Goal: Task Accomplishment & Management: Manage account settings

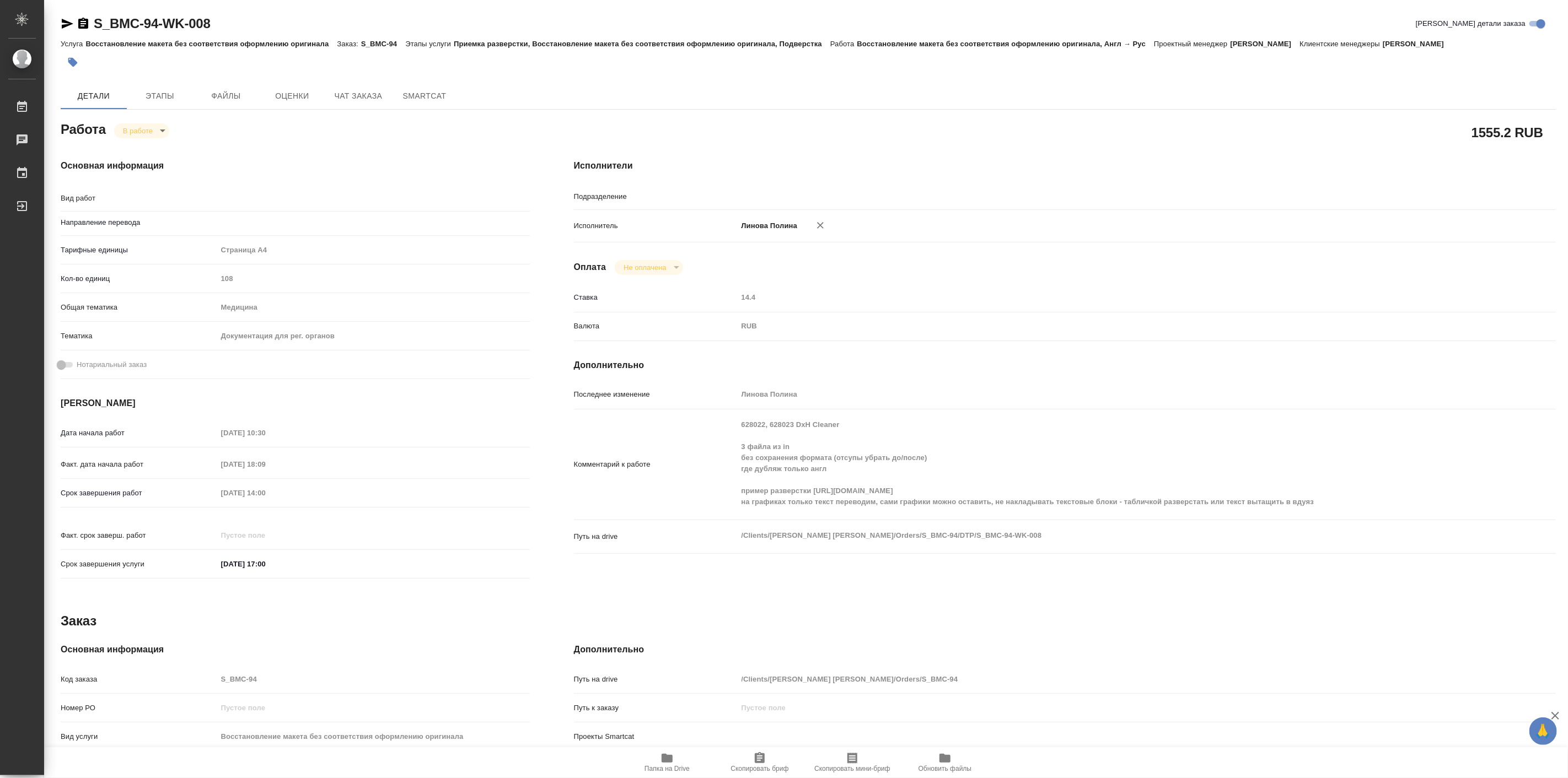
type input "DTPspecialists"
type input "англ-рус"
click at [144, 124] on body "🙏 .cls-1 fill:#fff; AWATERA [PERSON_NAME] Работы Чаты График Выйти S_BMC-94-WK-…" at bounding box center [784, 389] width 1568 height 778
click at [146, 144] on button "Выполнен" at bounding box center [142, 150] width 40 height 12
type textarea "x"
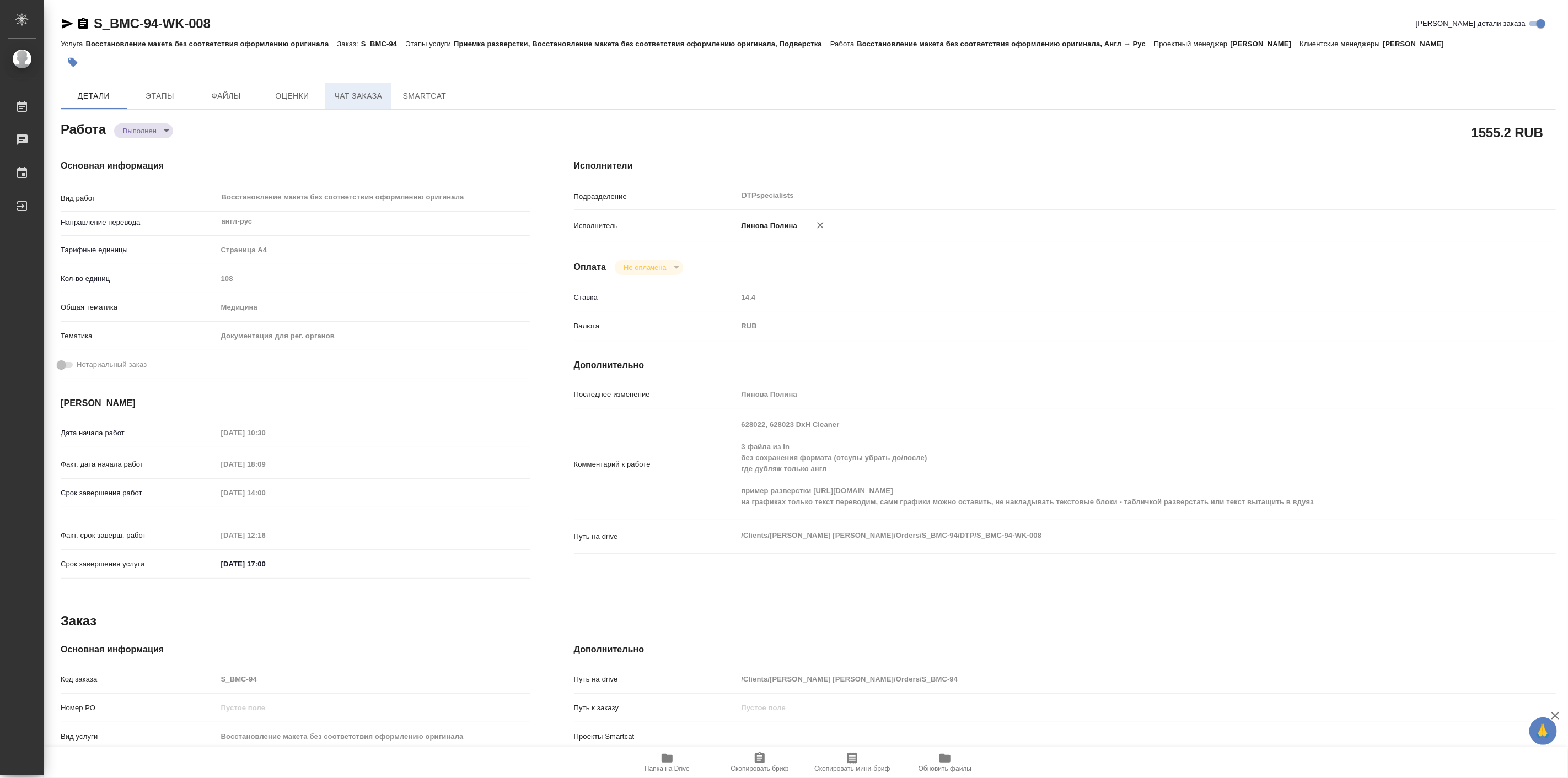
type textarea "x"
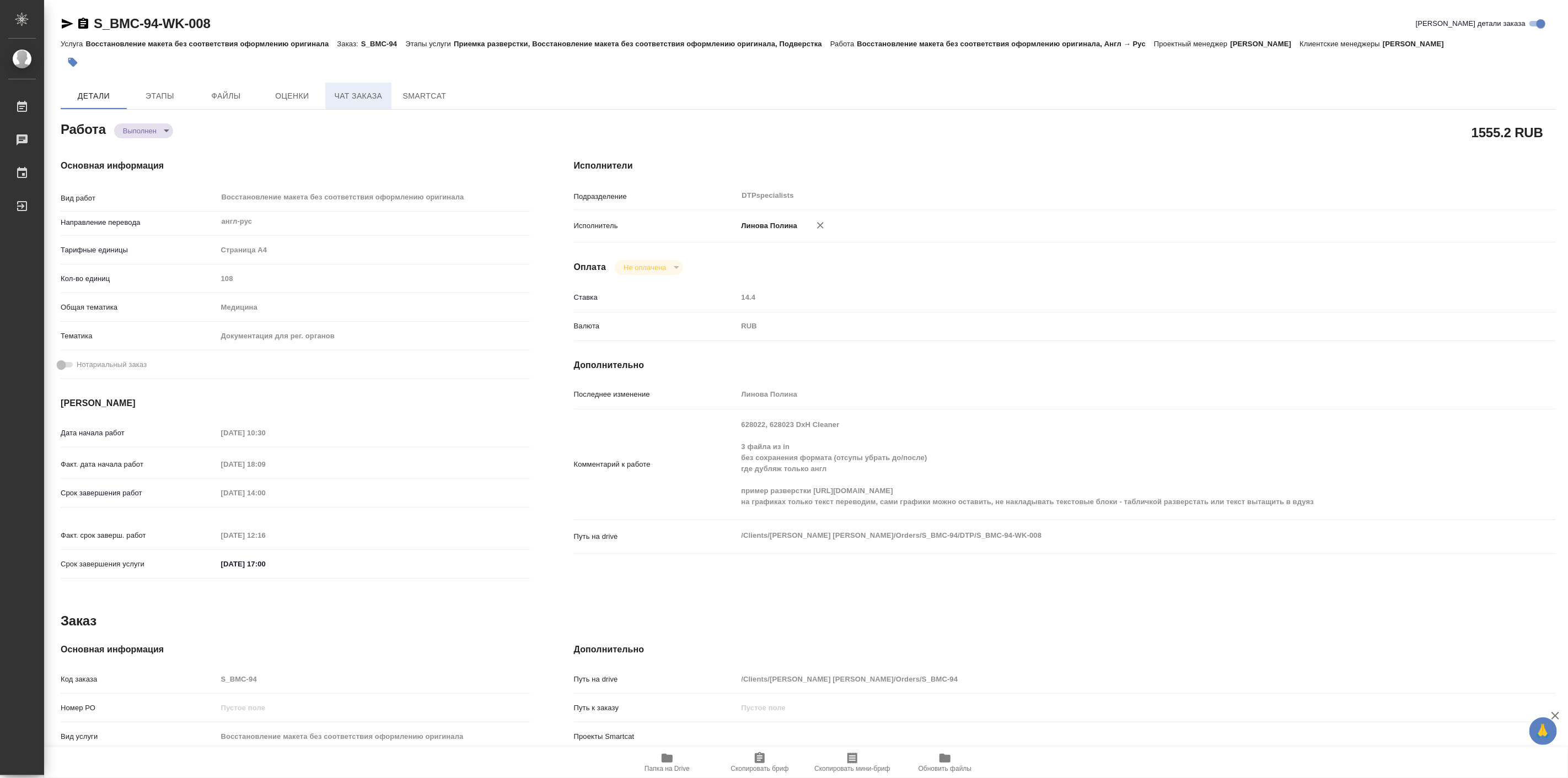
type textarea "x"
click at [354, 87] on button "Чат заказа" at bounding box center [358, 96] width 66 height 27
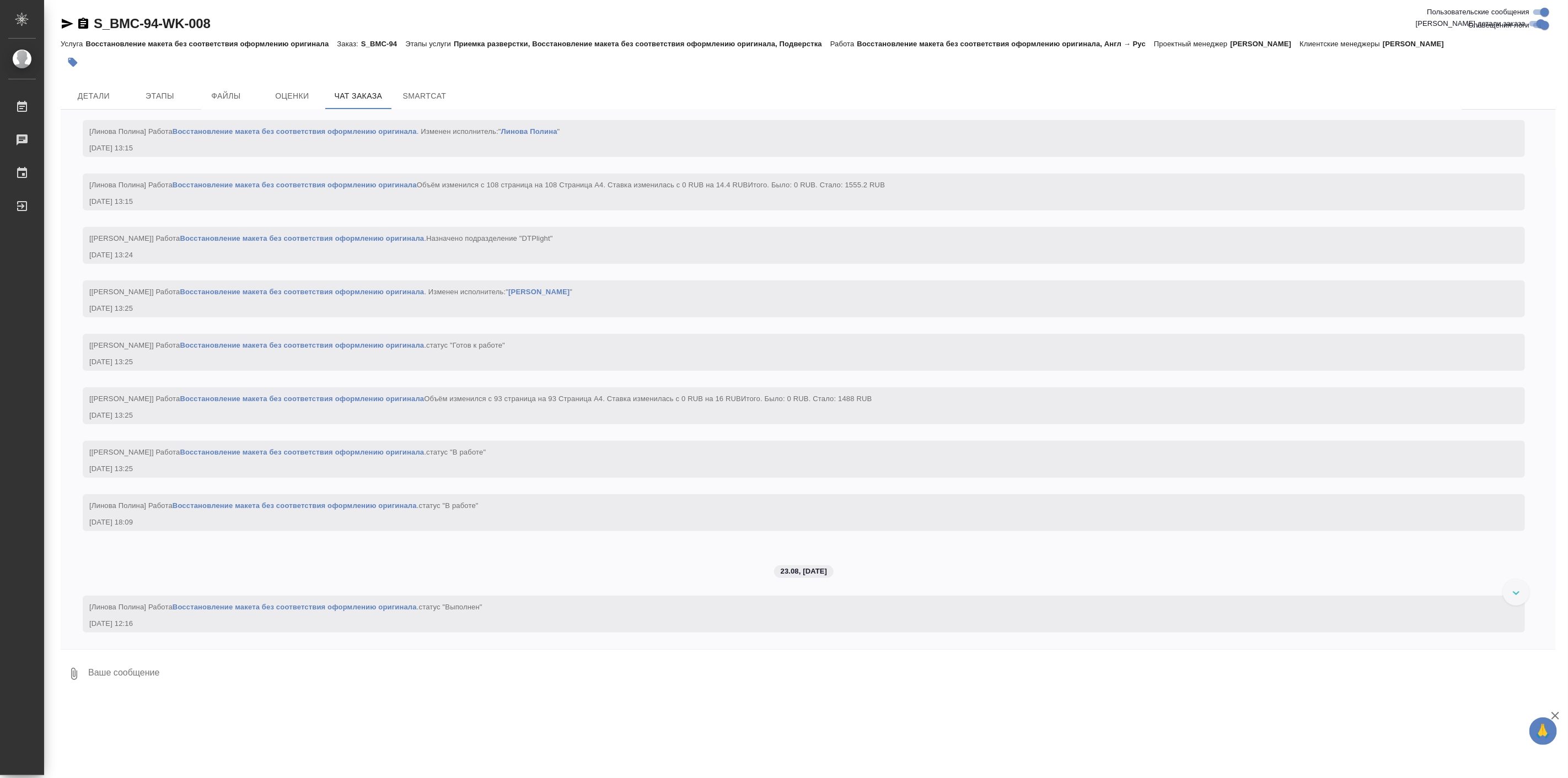
scroll to position [4282, 0]
click at [107, 90] on span "Детали" at bounding box center [94, 96] width 53 height 14
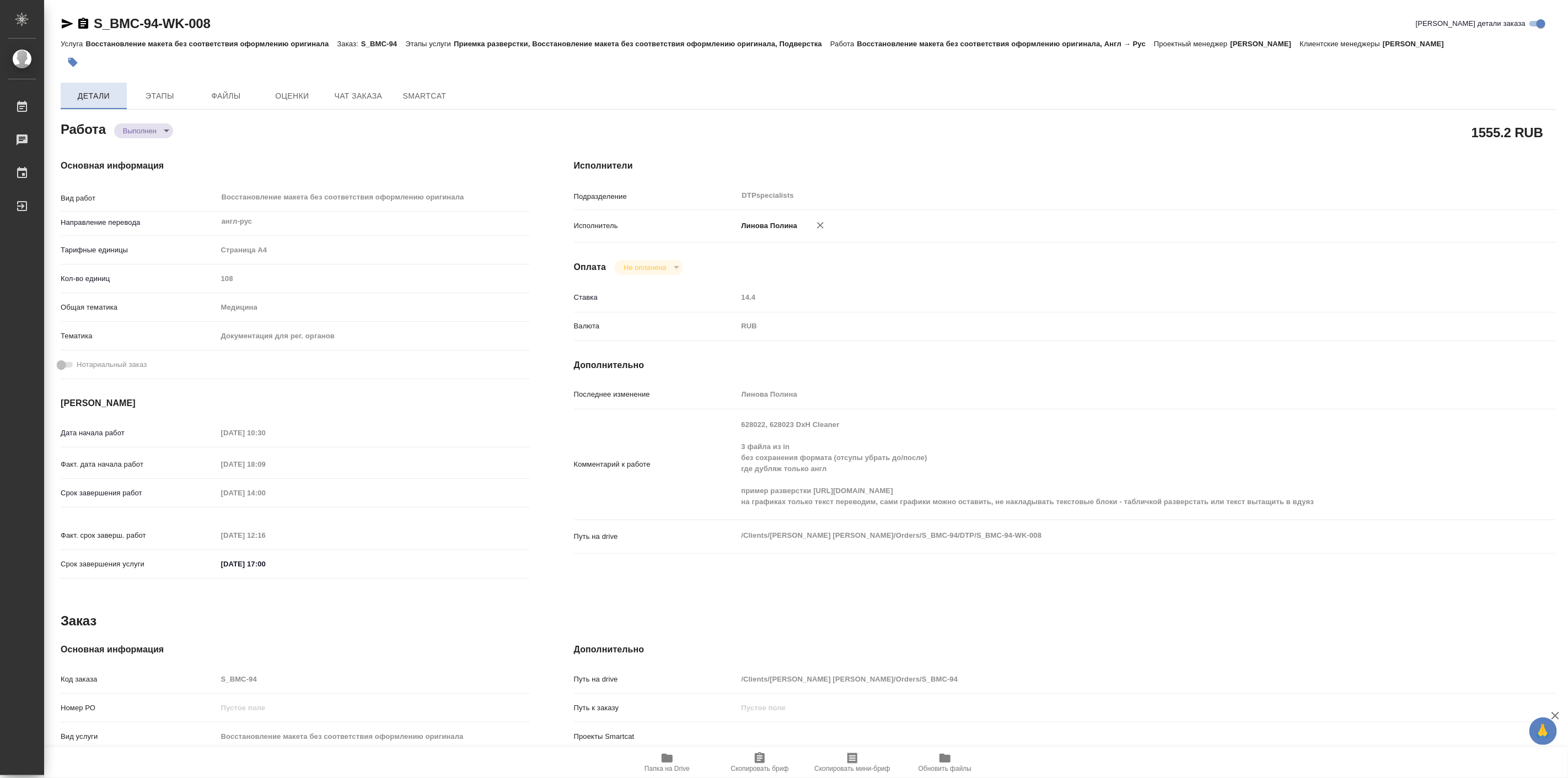
type textarea "x"
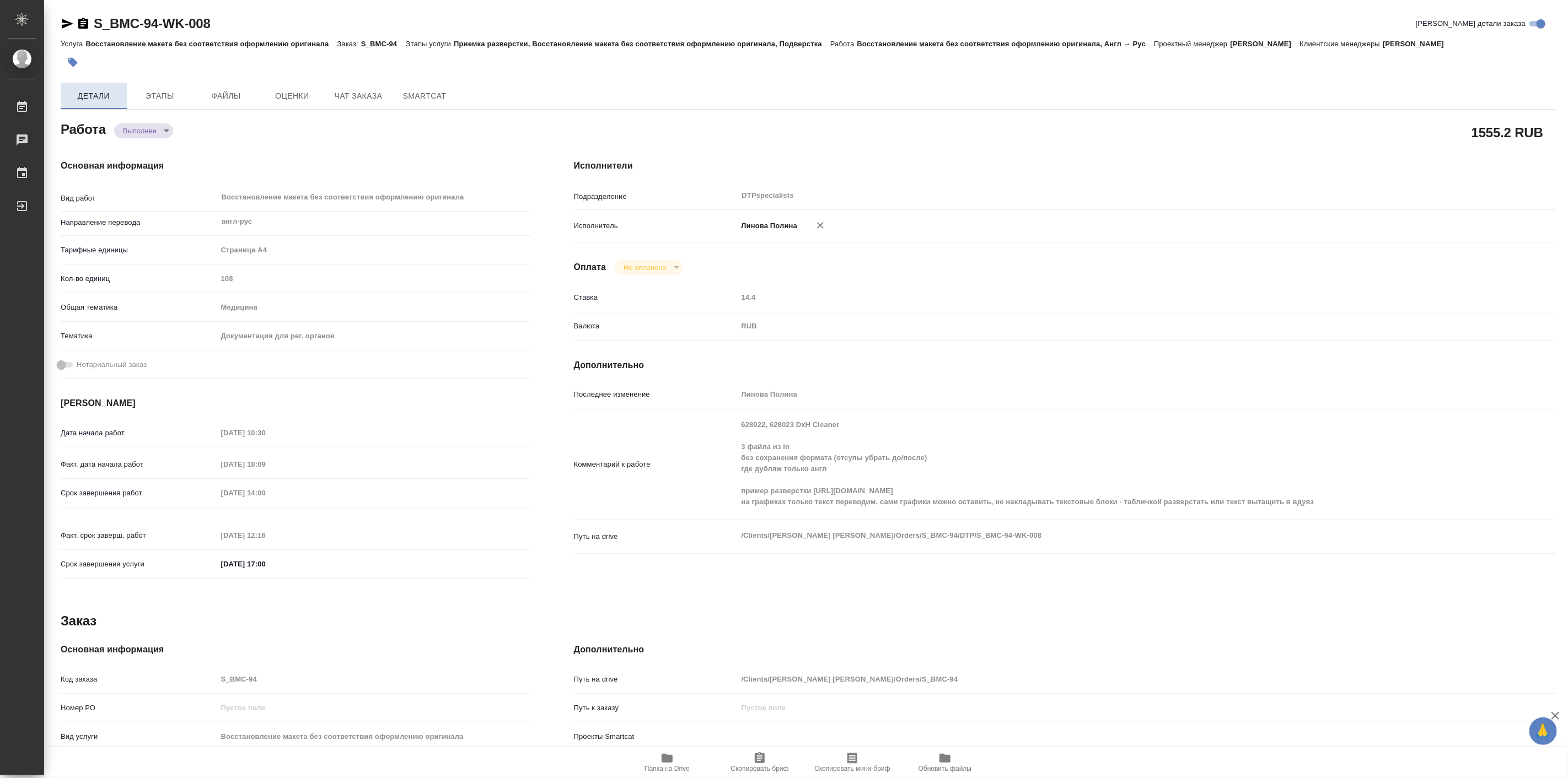
type textarea "x"
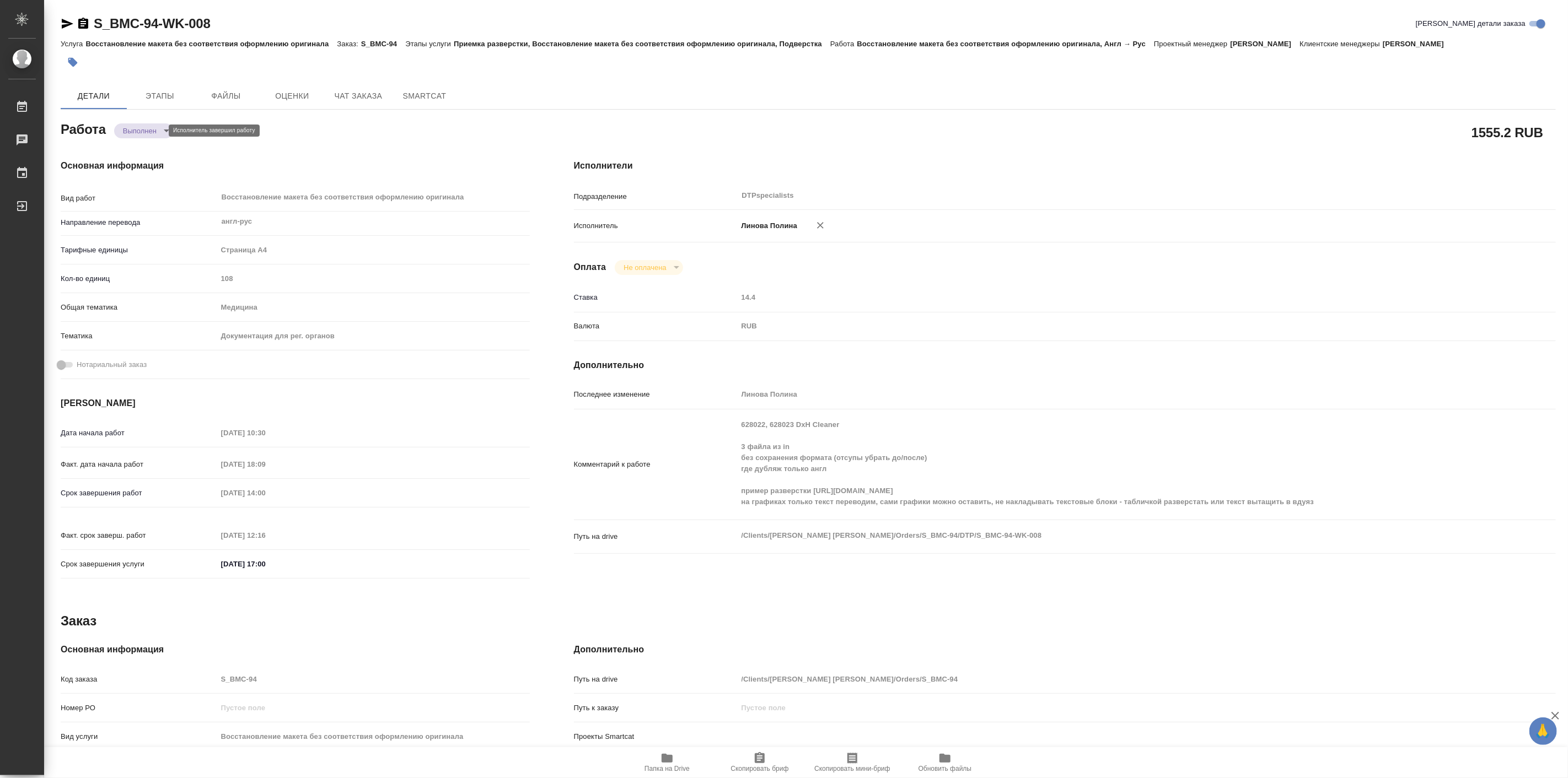
click at [150, 134] on body "🙏 .cls-1 fill:#fff; AWATERA [PERSON_NAME] Работы 0 Чаты График Выйти S_BMC-94-W…" at bounding box center [784, 389] width 1568 height 778
type textarea "x"
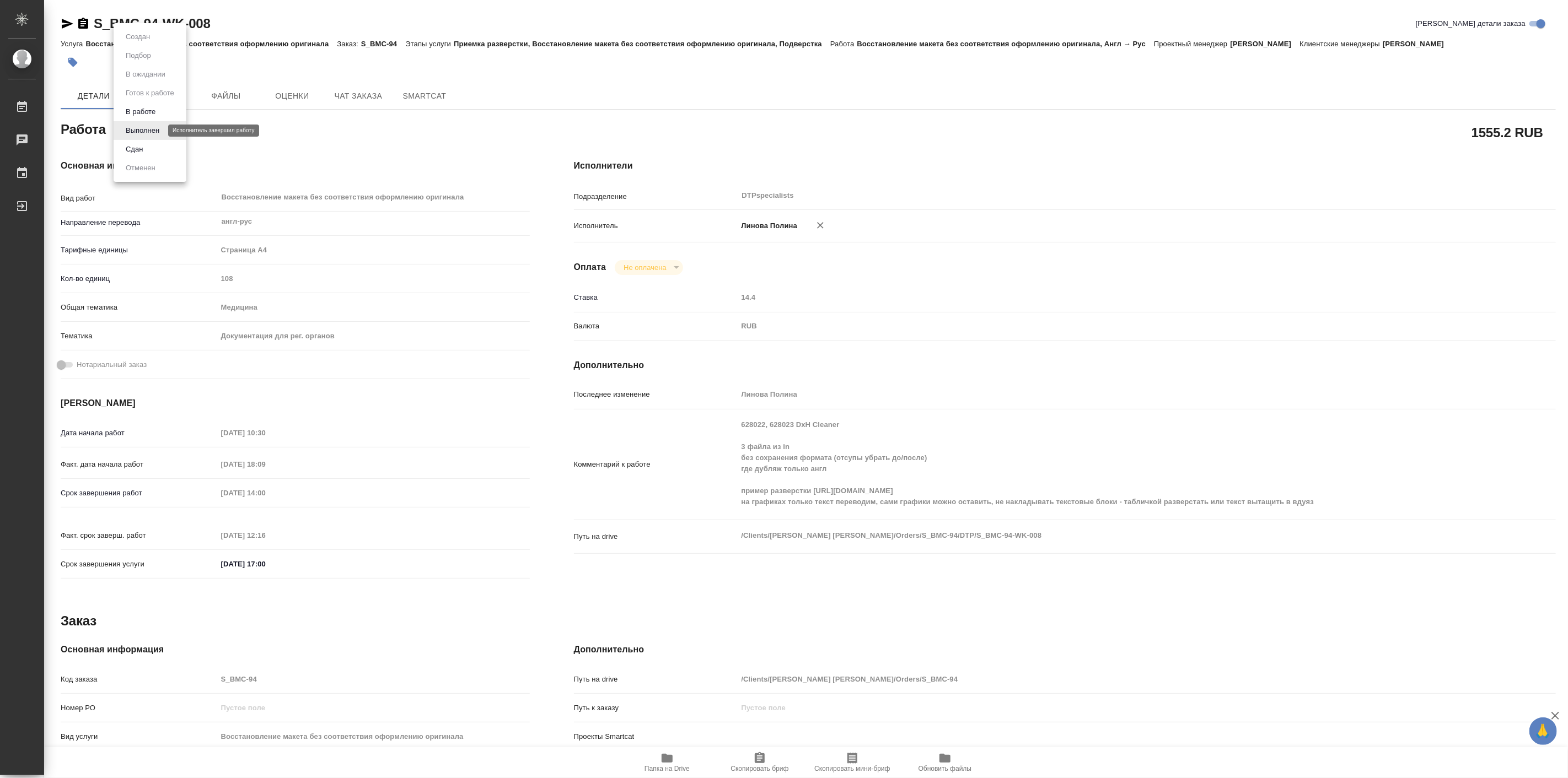
type textarea "x"
click at [149, 113] on button "В работе" at bounding box center [141, 112] width 37 height 12
type textarea "x"
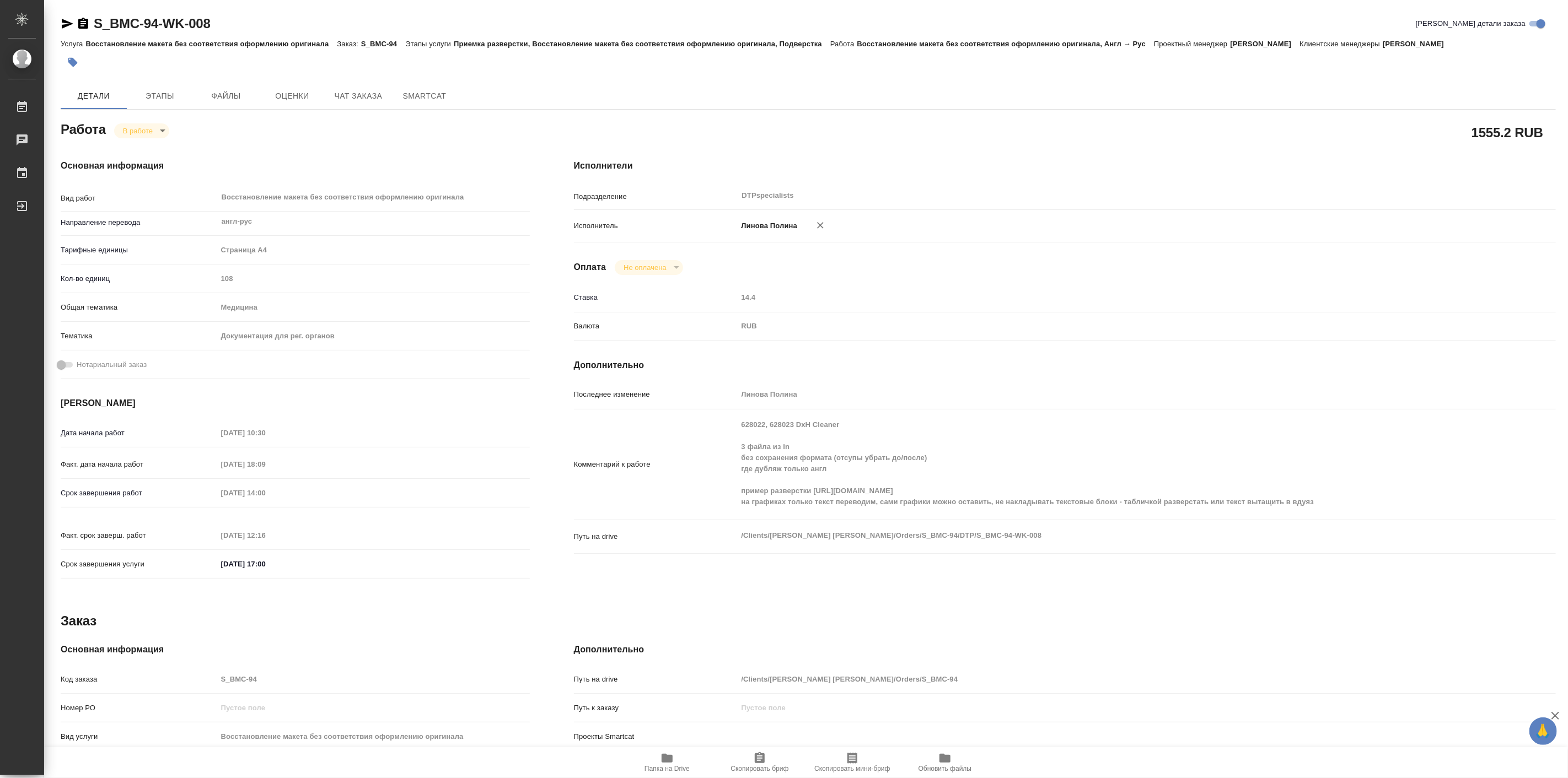
type textarea "x"
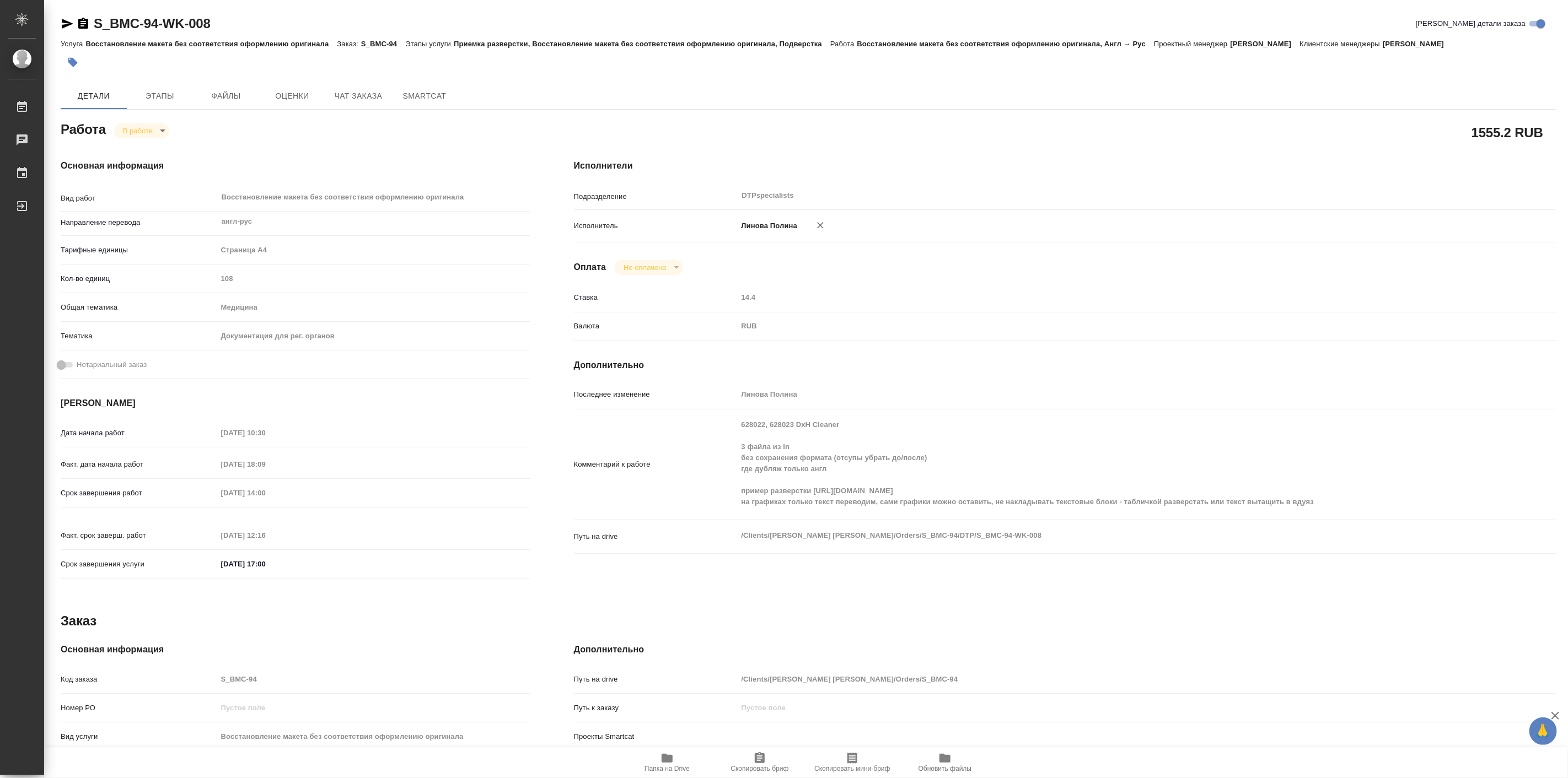
type textarea "x"
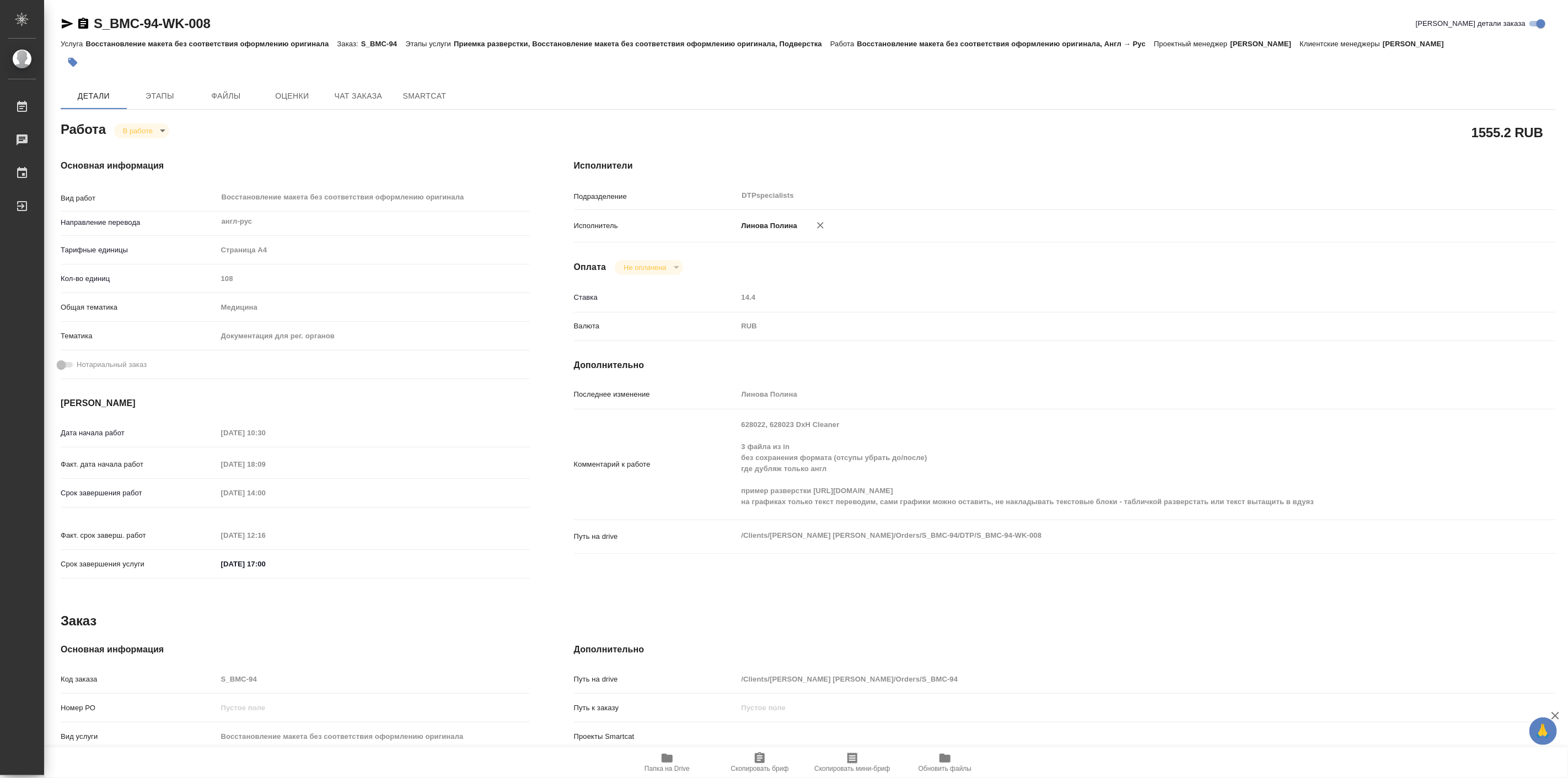
type textarea "x"
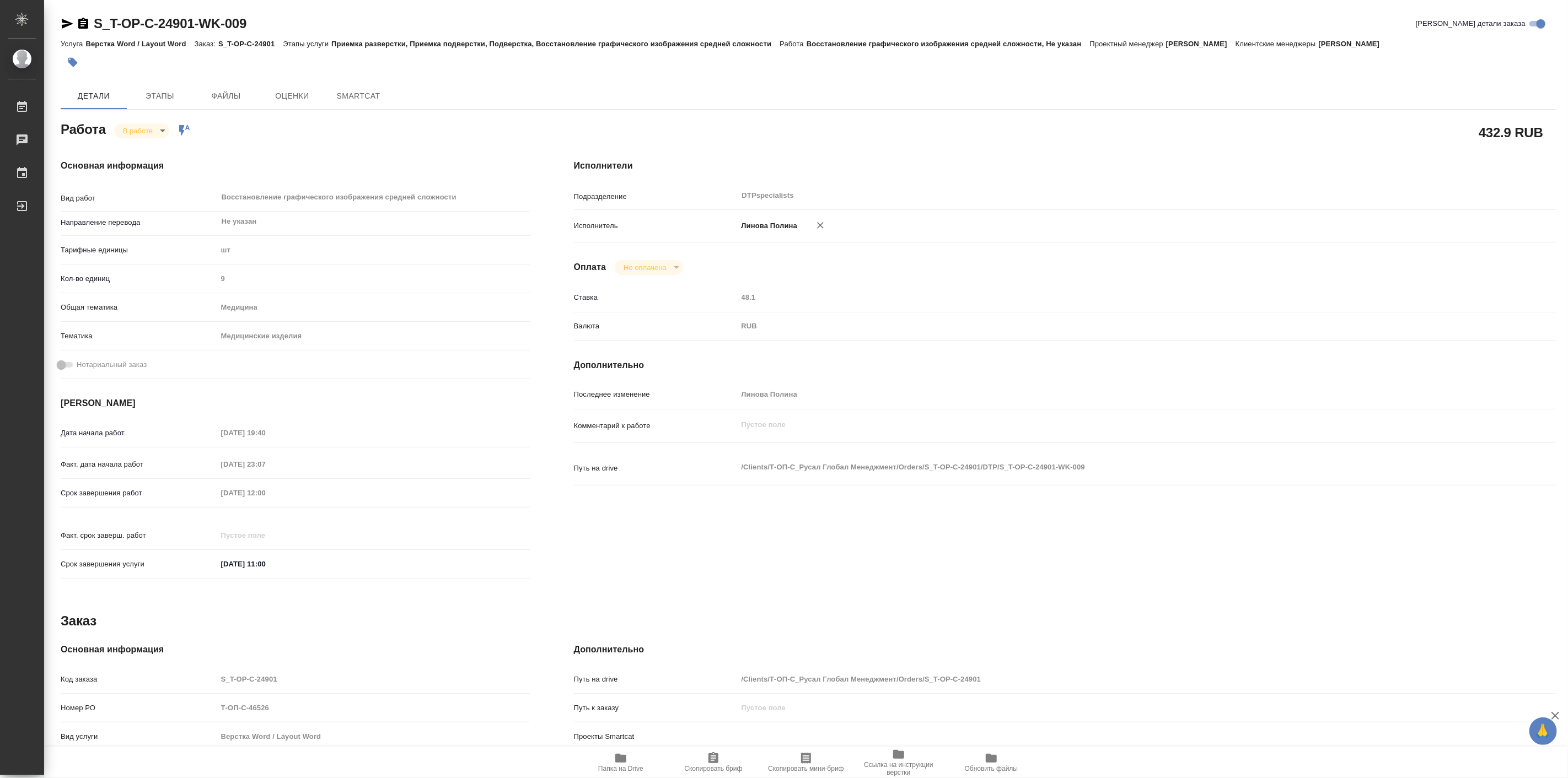
type textarea "x"
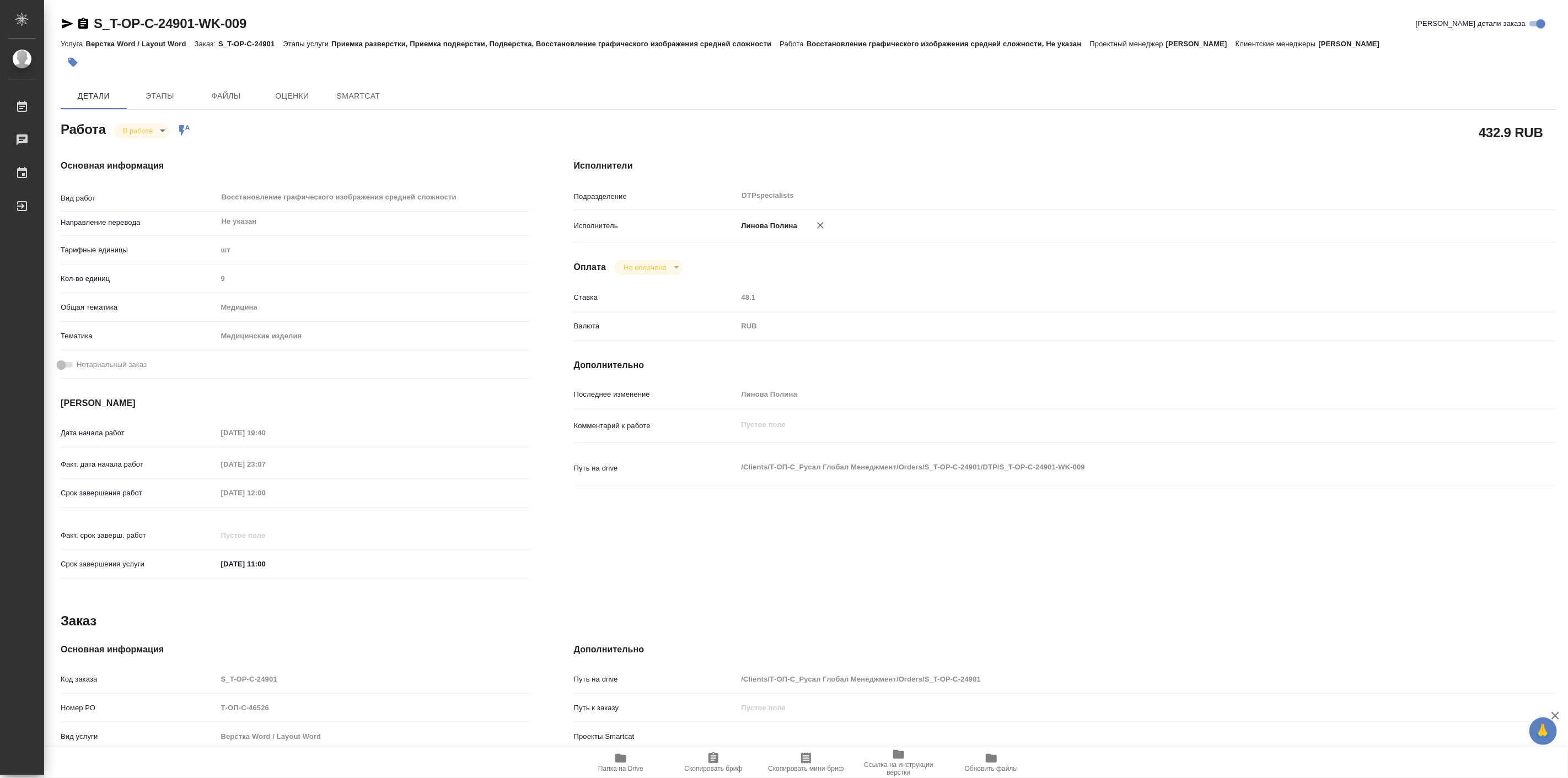
type textarea "x"
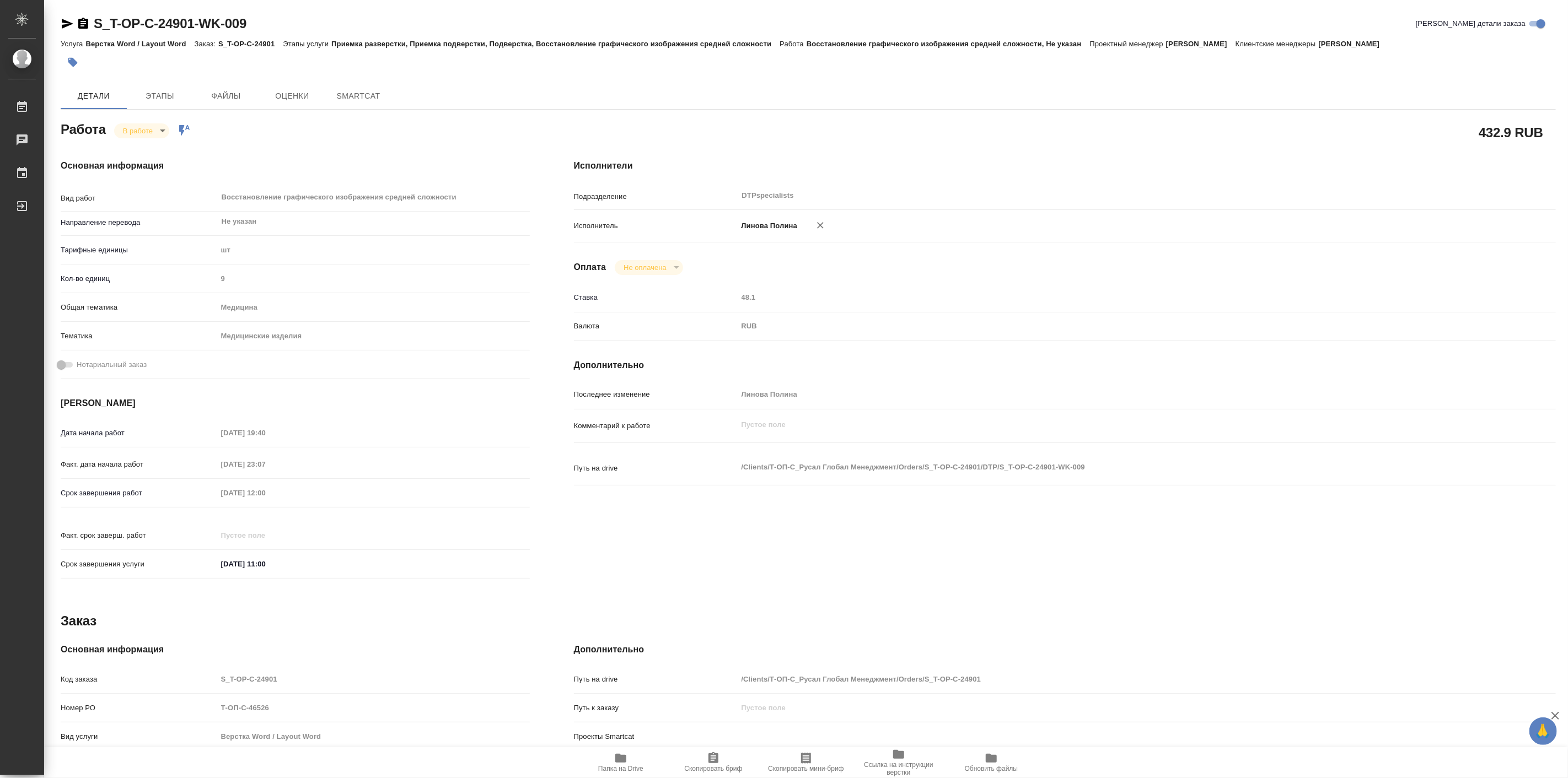
type textarea "x"
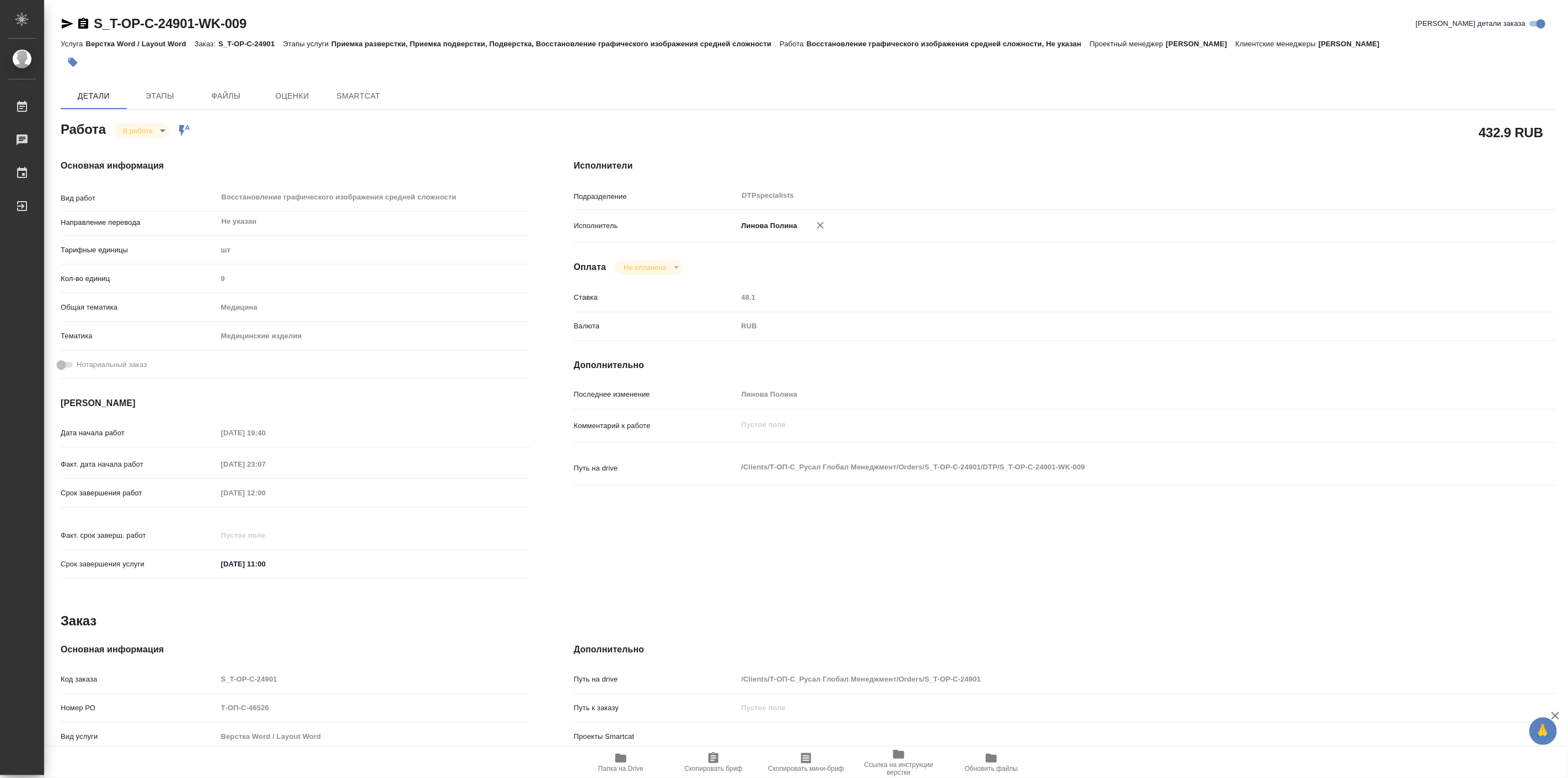
type textarea "x"
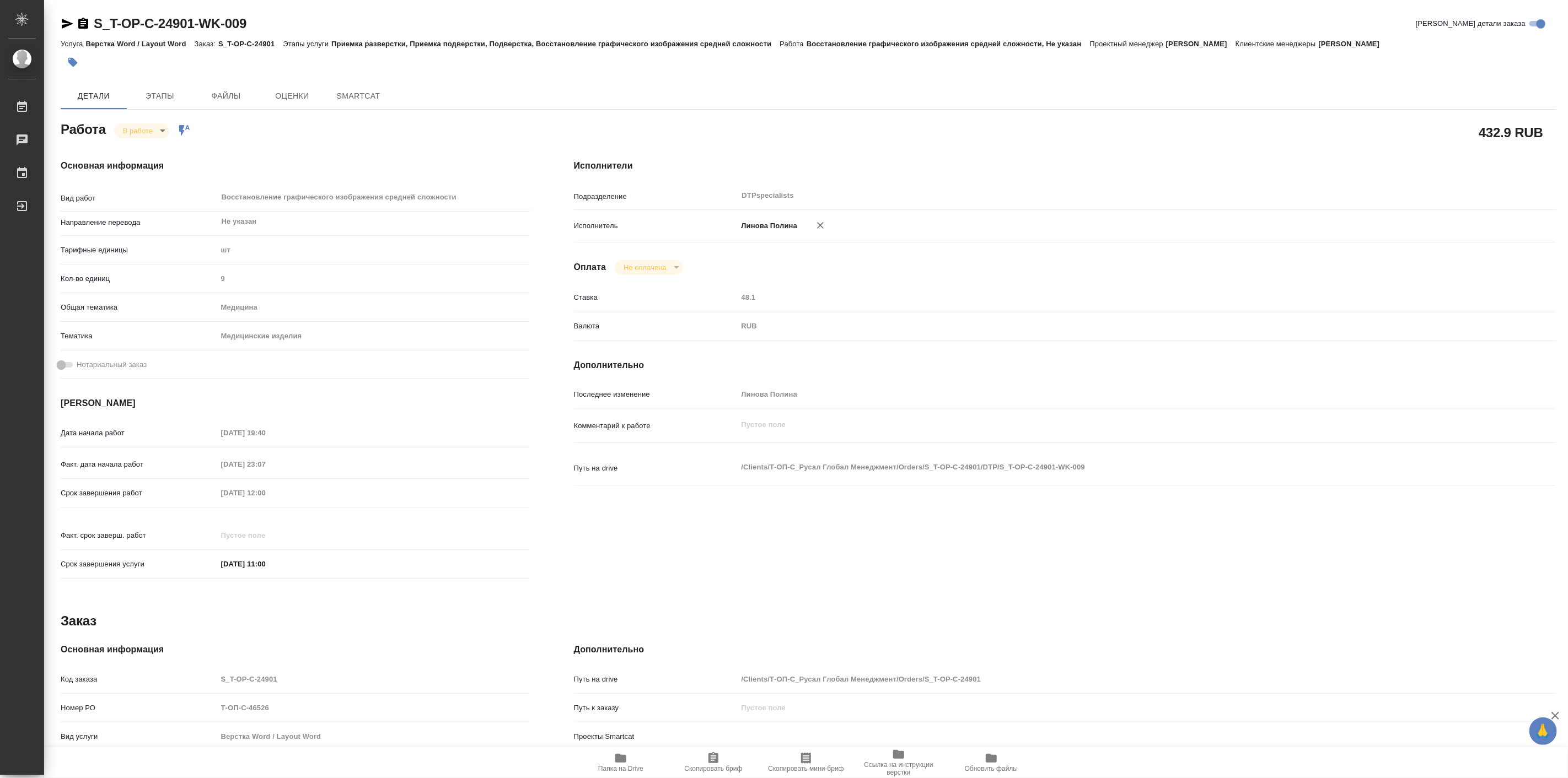
type textarea "x"
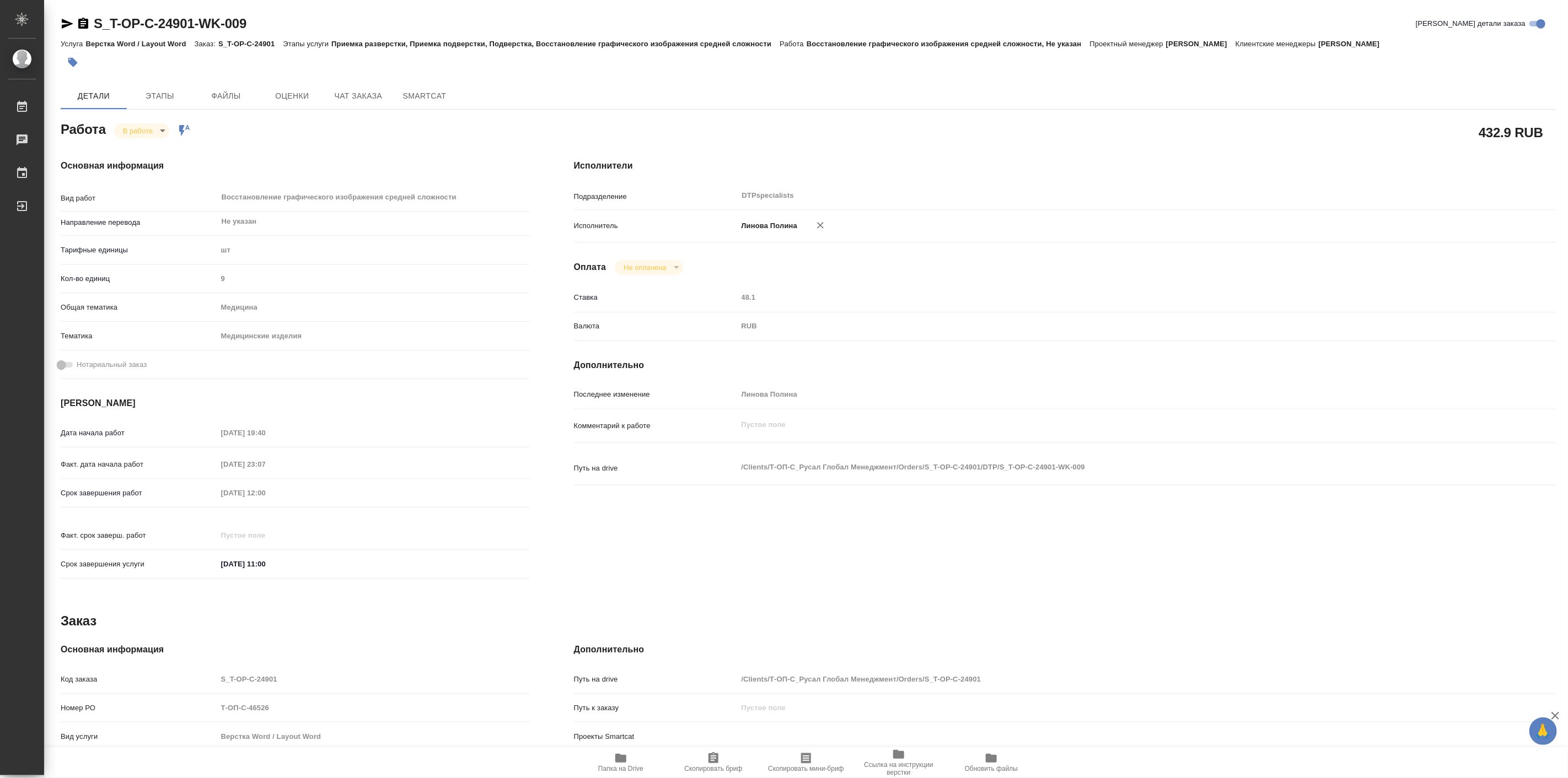
type textarea "x"
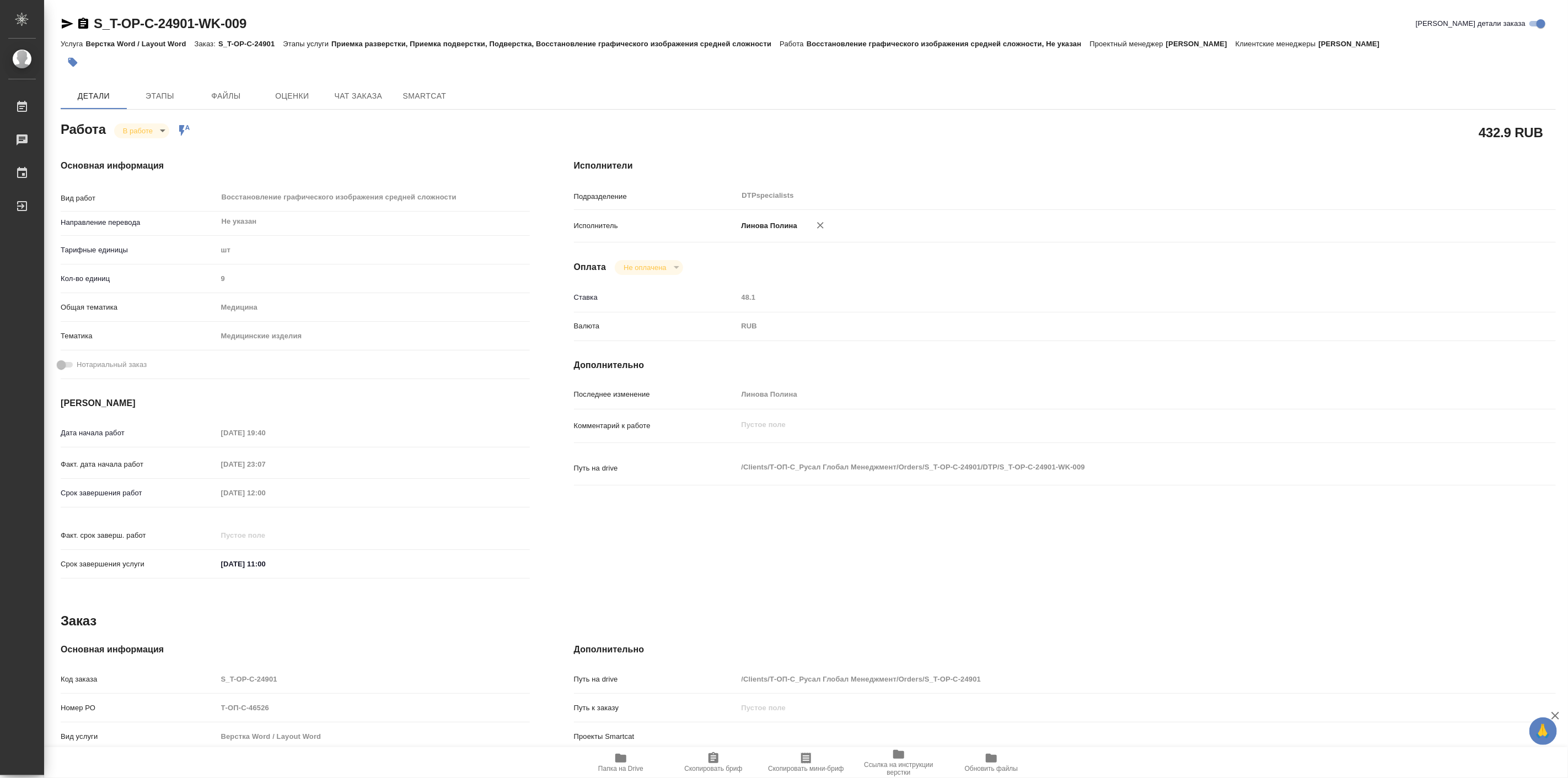
type textarea "x"
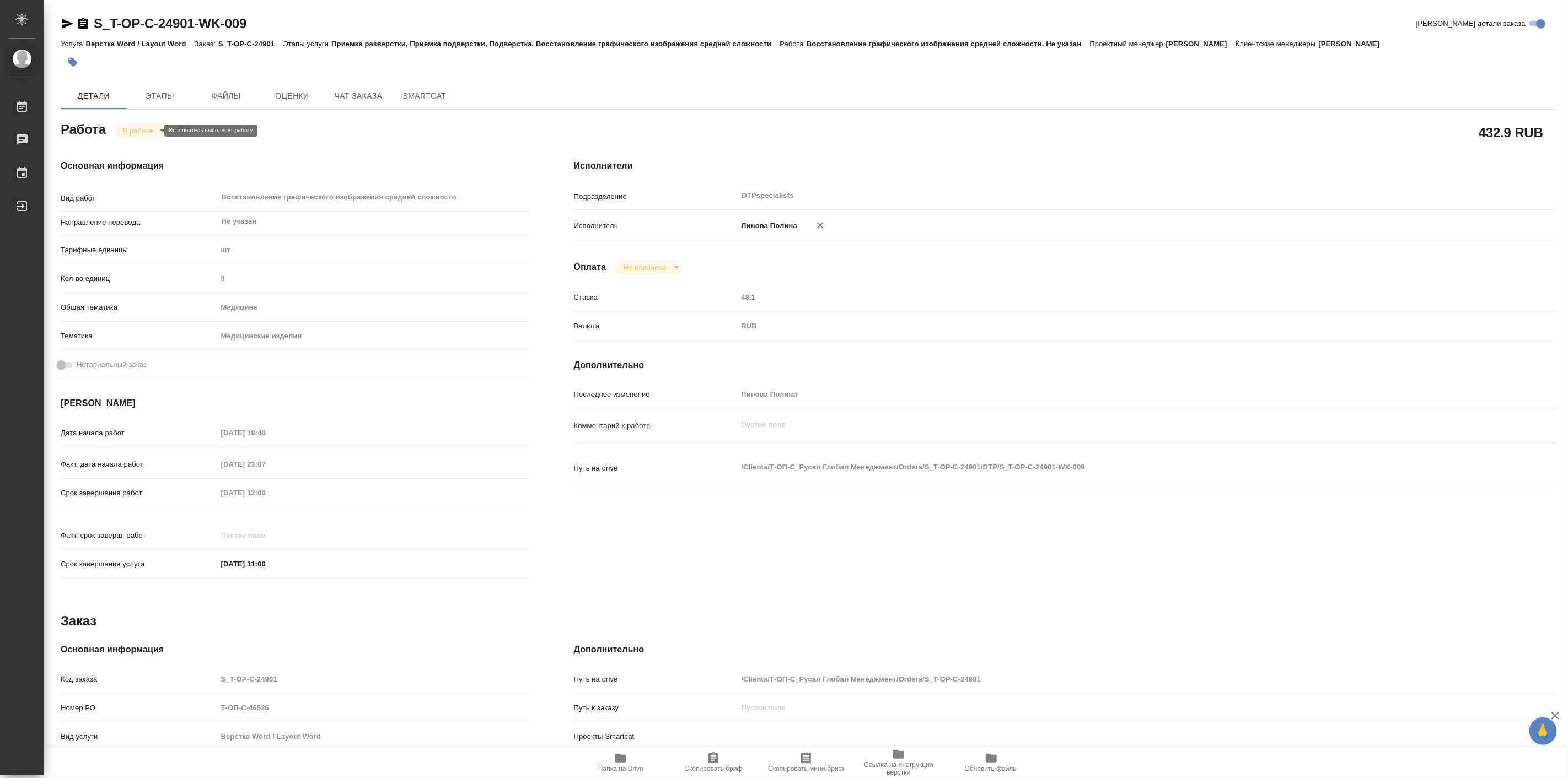
click at [142, 126] on body "🙏 .cls-1 fill:#fff; AWATERA Linova Polina Работы 0 Чаты График Выйти S_T-OP-C-2…" at bounding box center [784, 389] width 1568 height 778
click at [157, 150] on button "Выполнен" at bounding box center [142, 150] width 40 height 12
type textarea "x"
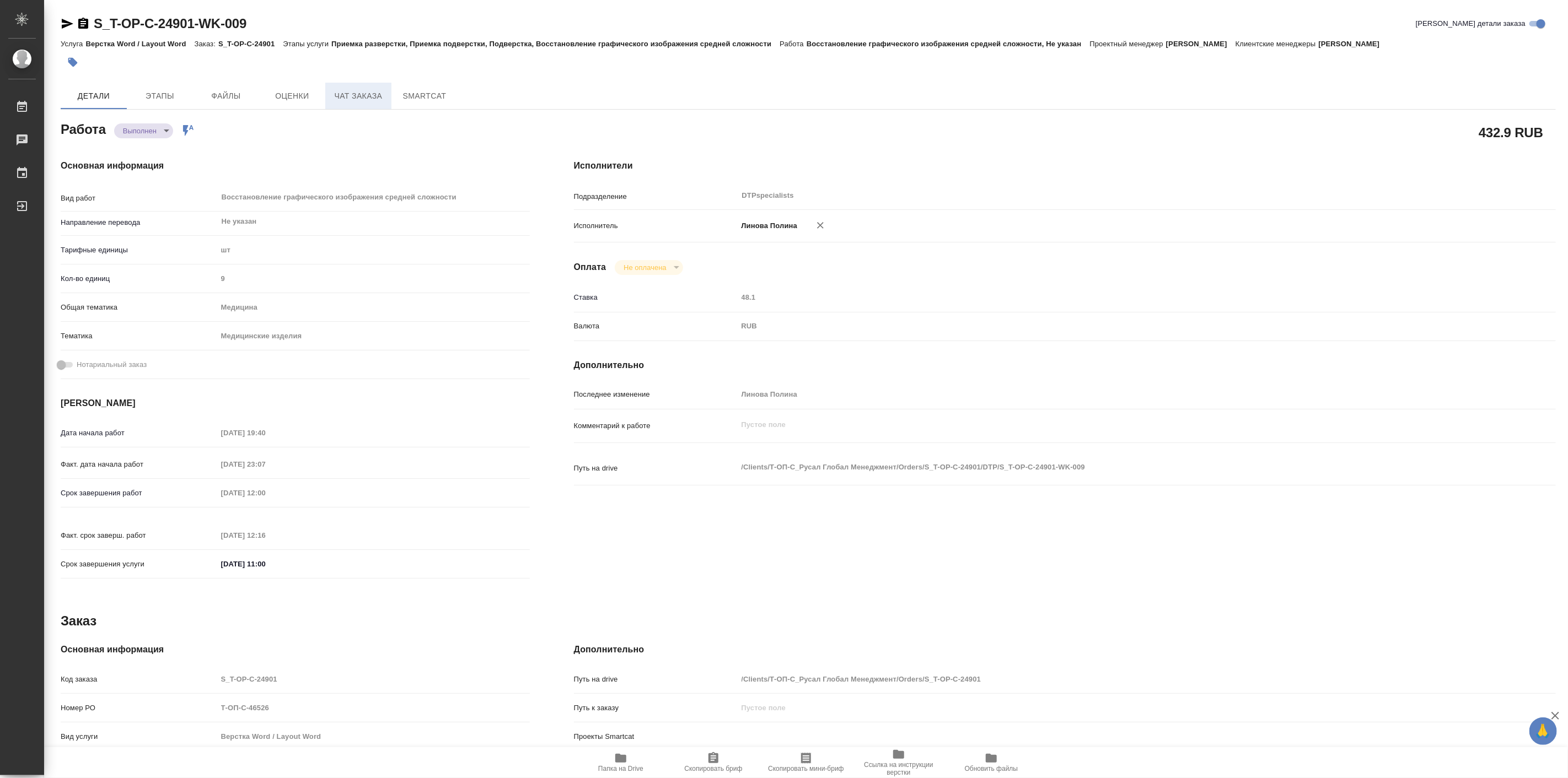
type textarea "x"
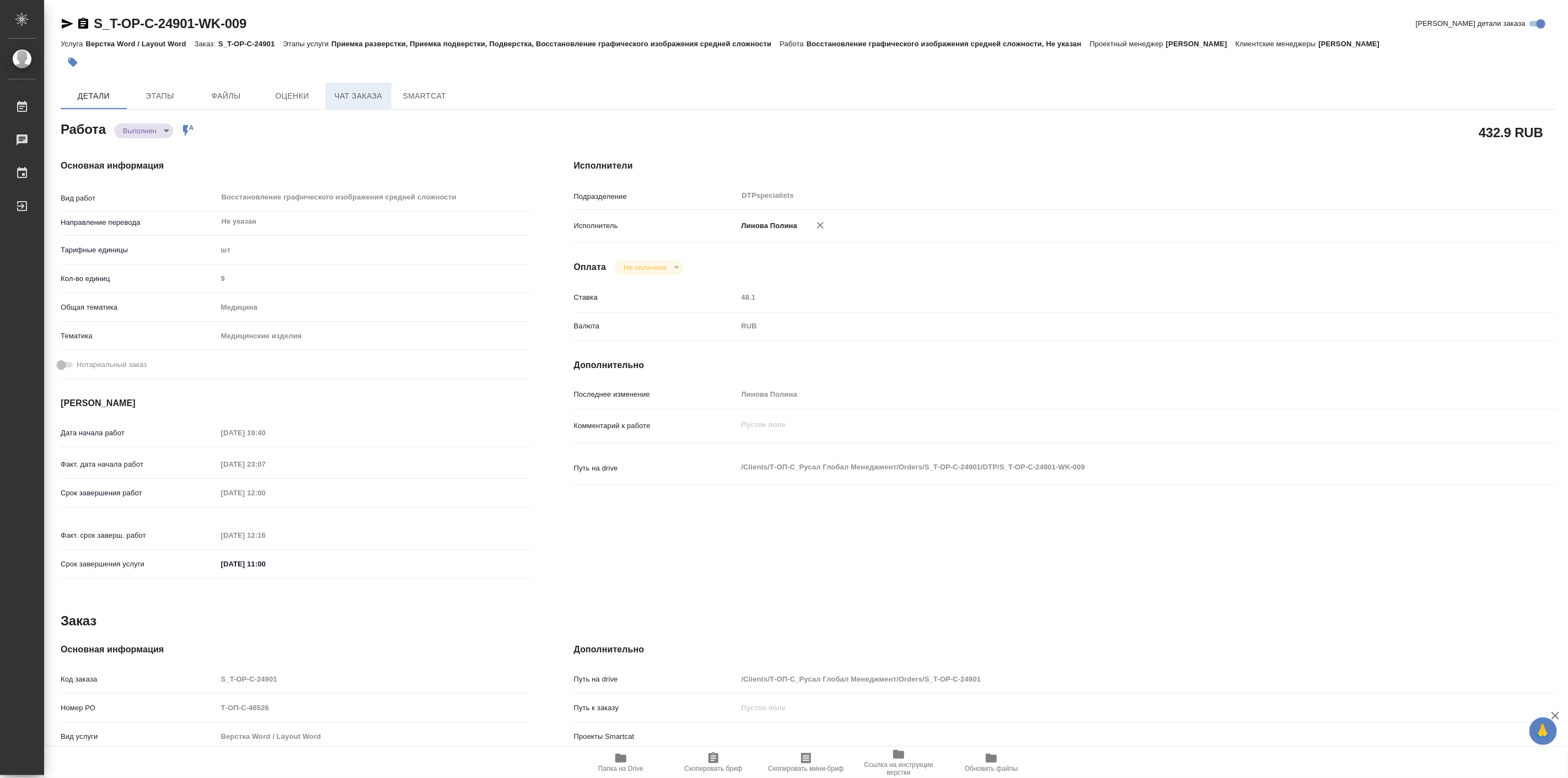
type textarea "x"
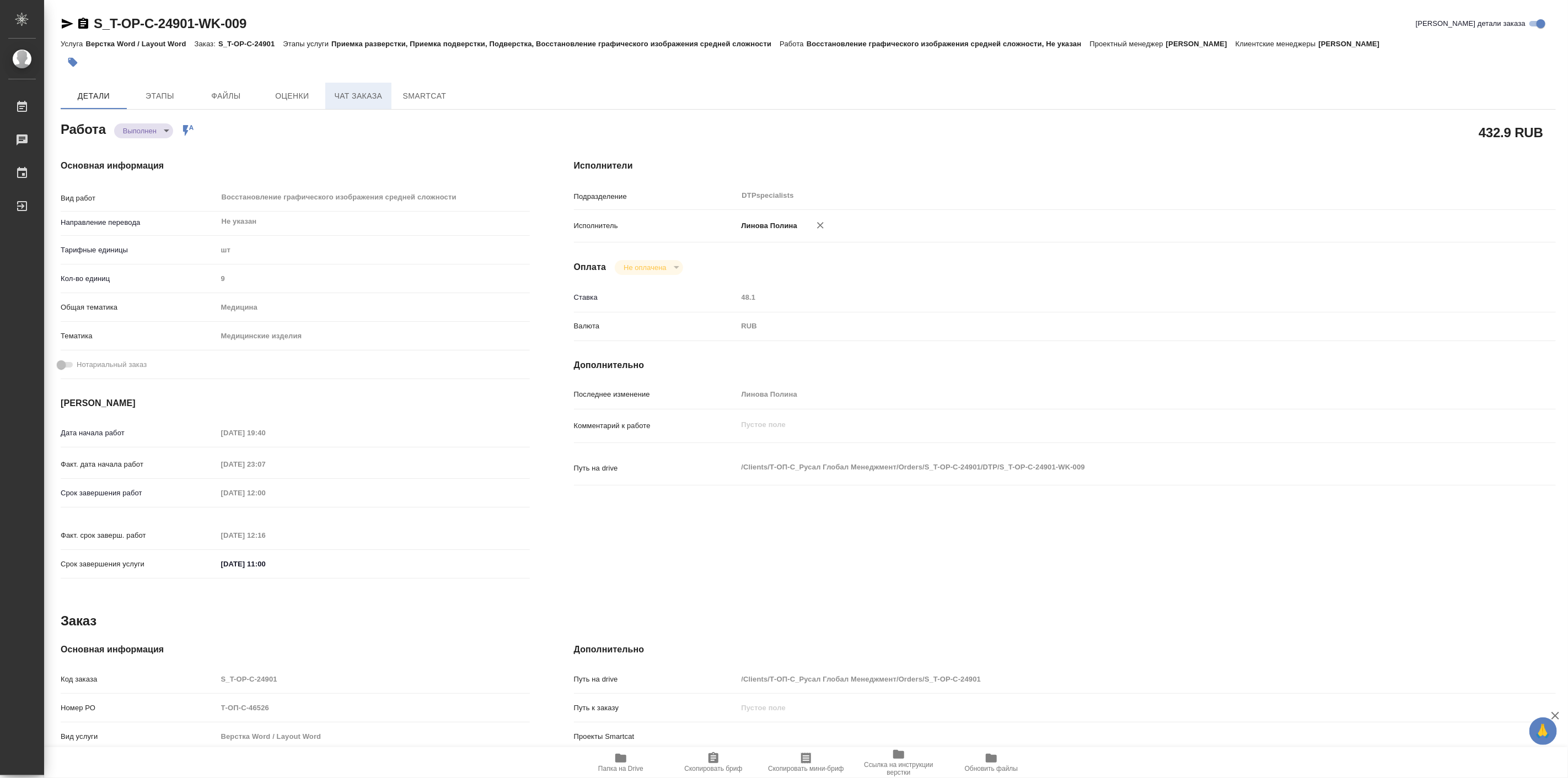
type textarea "x"
click at [349, 96] on span "Чат заказа" at bounding box center [358, 96] width 53 height 14
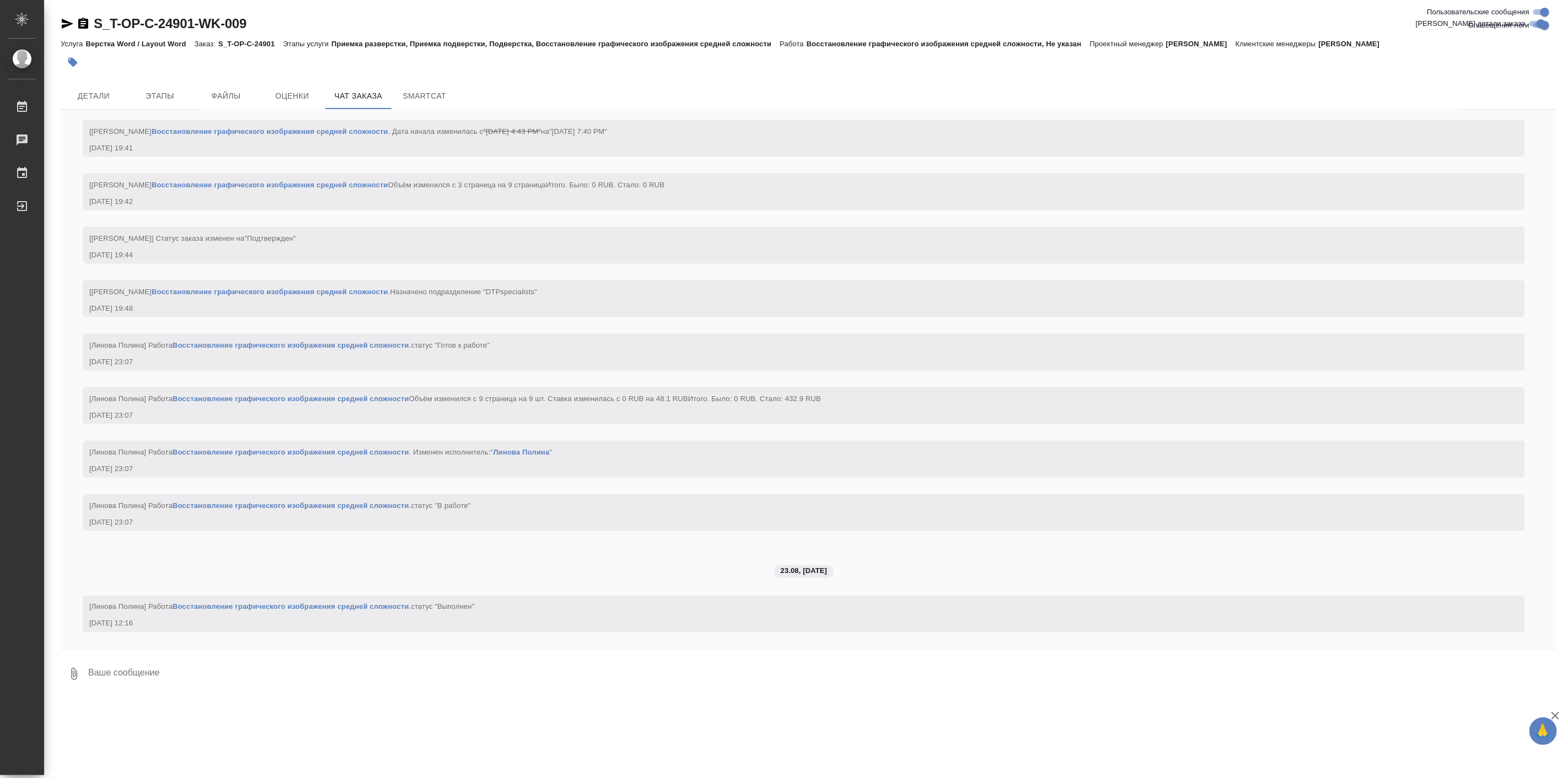
scroll to position [1392, 0]
click at [268, 682] on textarea at bounding box center [822, 674] width 1469 height 38
